Goal: Information Seeking & Learning: Learn about a topic

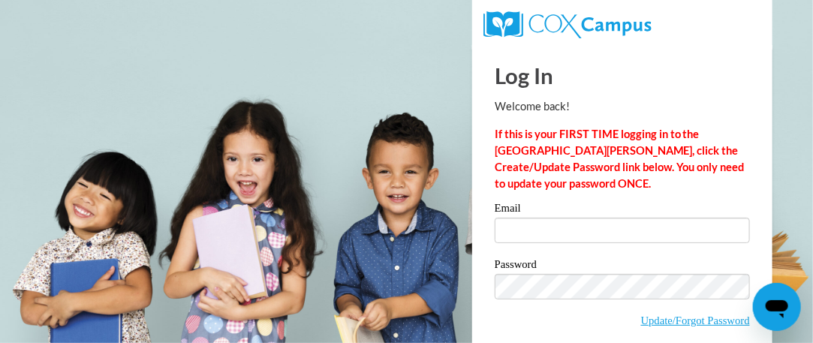
scroll to position [65, 0]
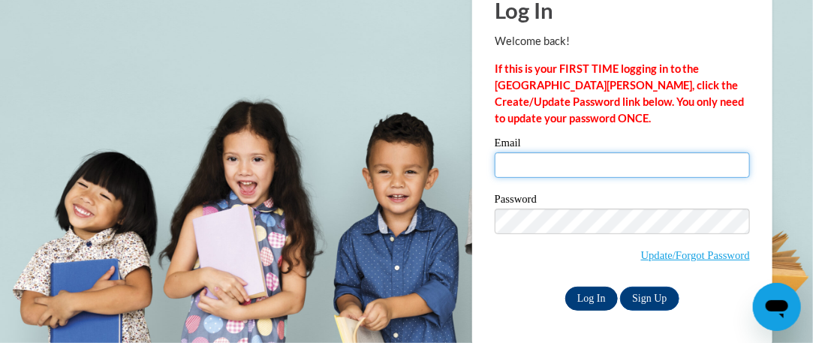
type input "[PERSON_NAME][EMAIL_ADDRESS][DOMAIN_NAME]"
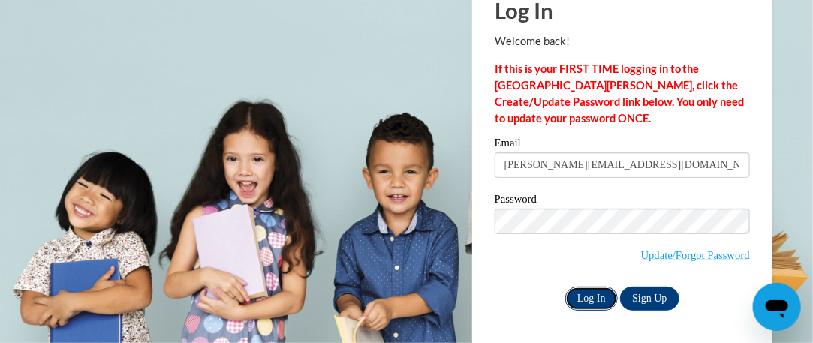
click at [593, 296] on input "Log In" at bounding box center [591, 299] width 53 height 24
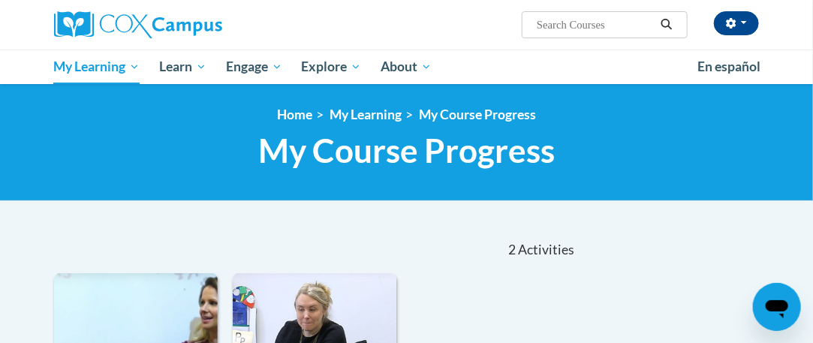
click at [574, 26] on input "Search..." at bounding box center [595, 25] width 120 height 18
type input "oral language"
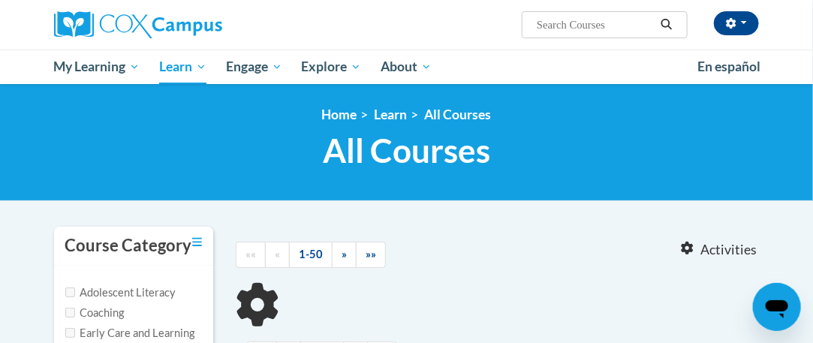
type input "oral language"
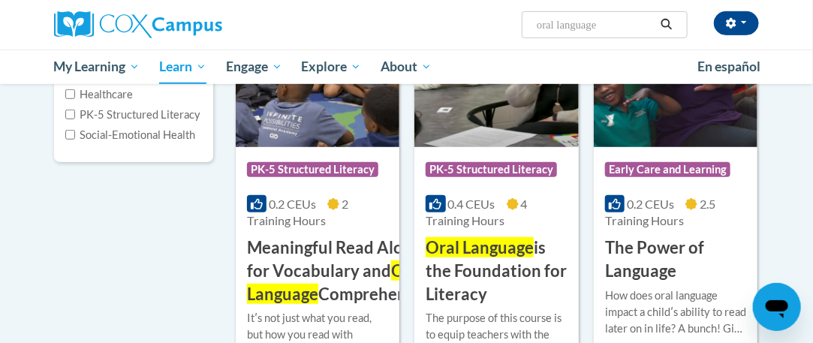
scroll to position [300, 0]
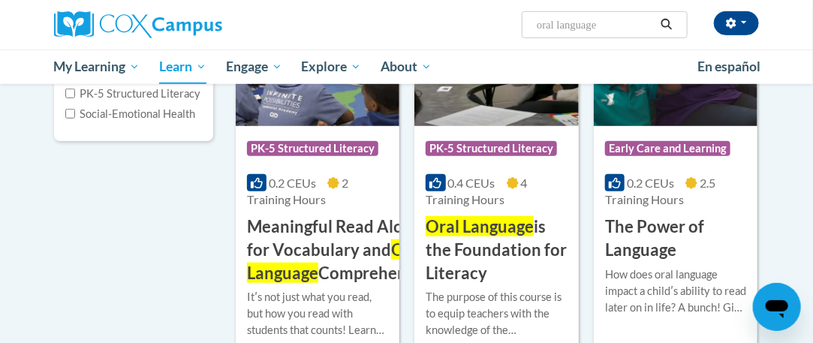
click at [496, 225] on span "Oral Language" at bounding box center [480, 226] width 108 height 20
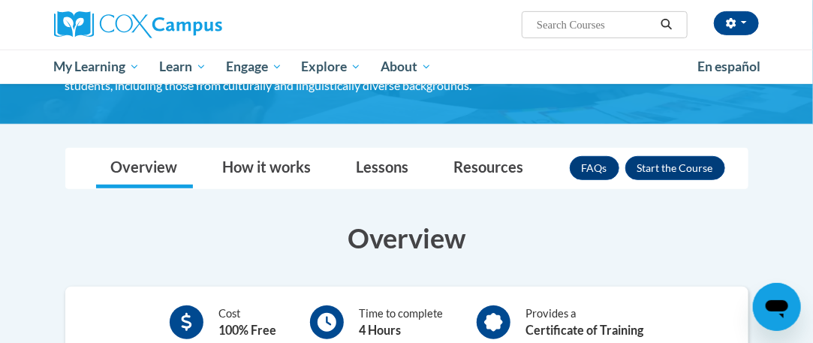
scroll to position [47, 0]
